Goal: Task Accomplishment & Management: Use online tool/utility

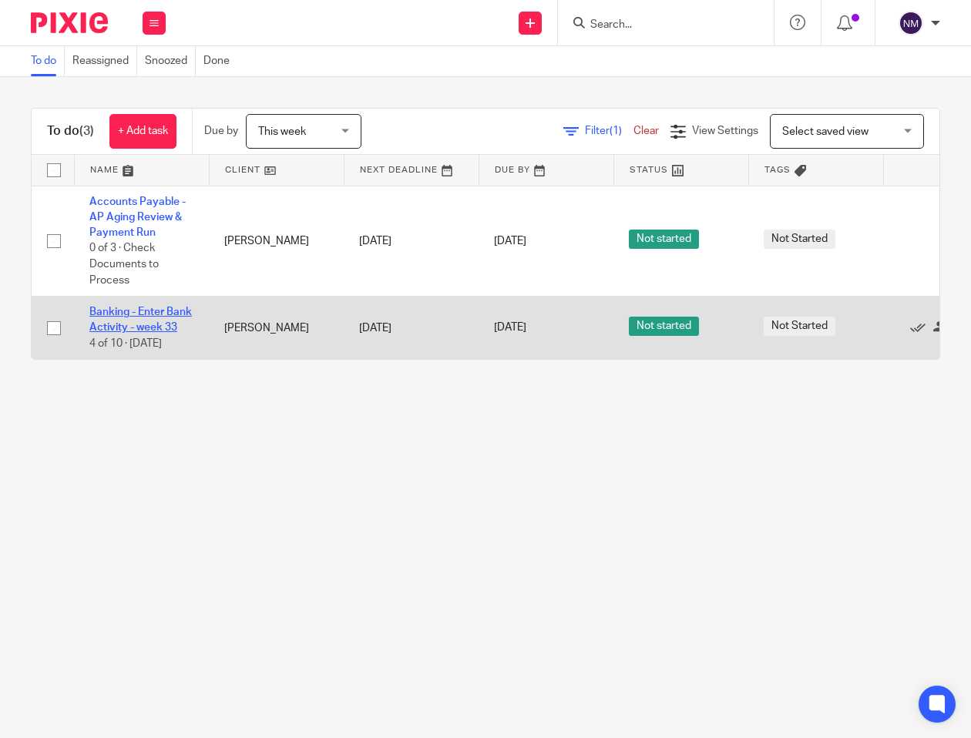
click at [132, 309] on link "Banking - Enter Bank Activity - week 33" at bounding box center [140, 320] width 103 height 26
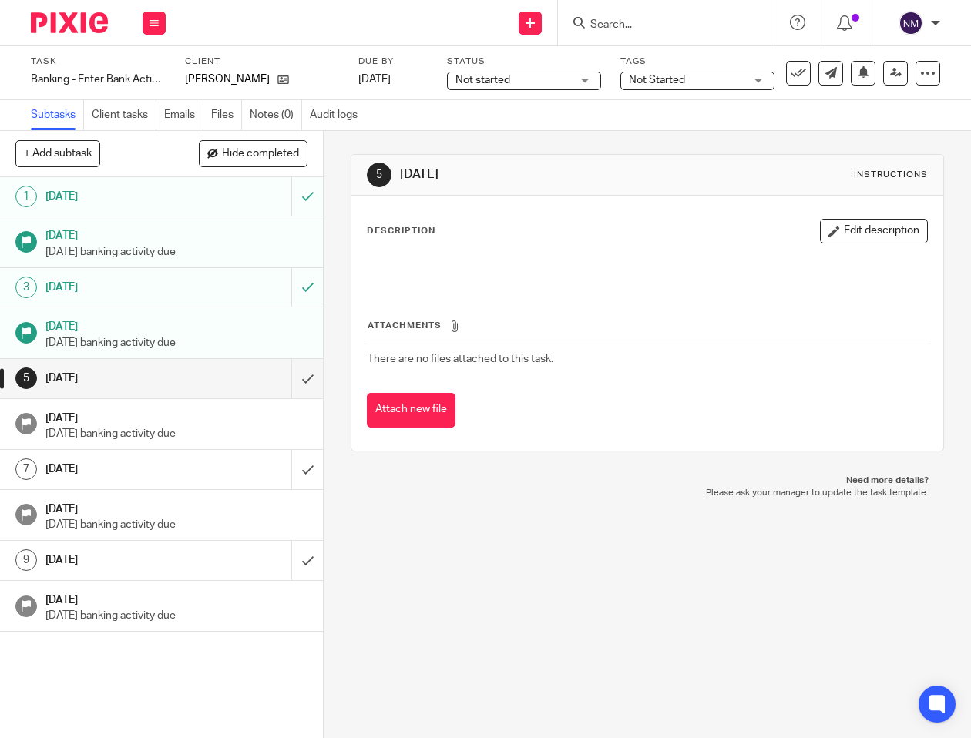
click at [273, 371] on link "5 [DATE]" at bounding box center [145, 378] width 291 height 39
drag, startPoint x: 294, startPoint y: 365, endPoint x: 294, endPoint y: 382, distance: 16.2
click at [294, 368] on input "submit" at bounding box center [161, 378] width 323 height 39
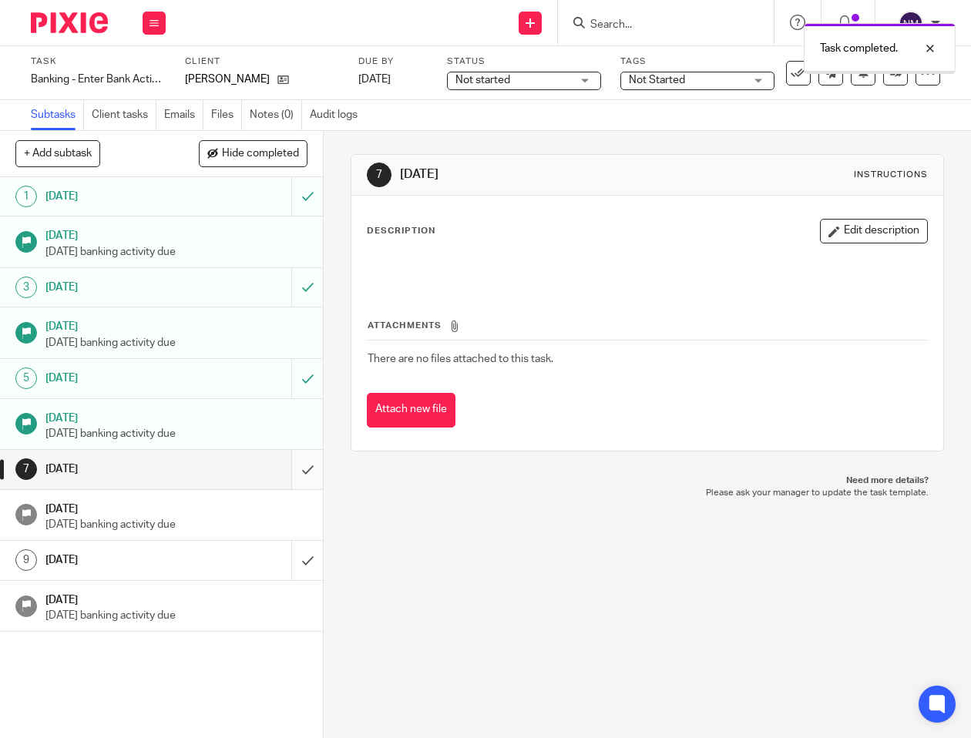
click at [285, 470] on input "submit" at bounding box center [161, 469] width 323 height 39
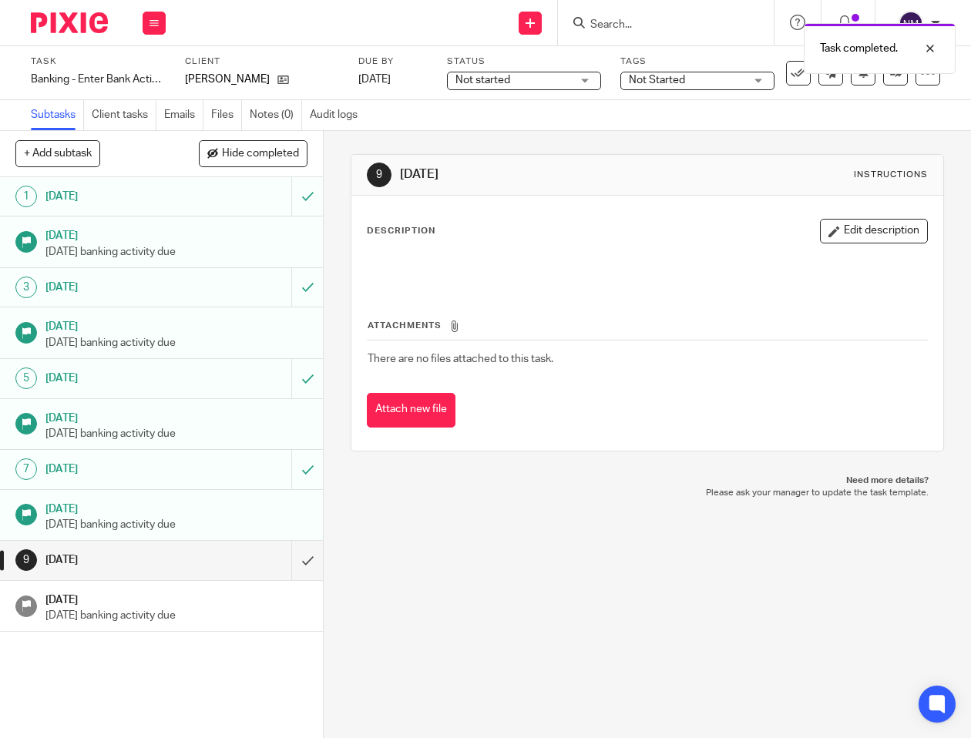
click at [70, 28] on img at bounding box center [69, 22] width 77 height 21
